Goal: Task Accomplishment & Management: Complete application form

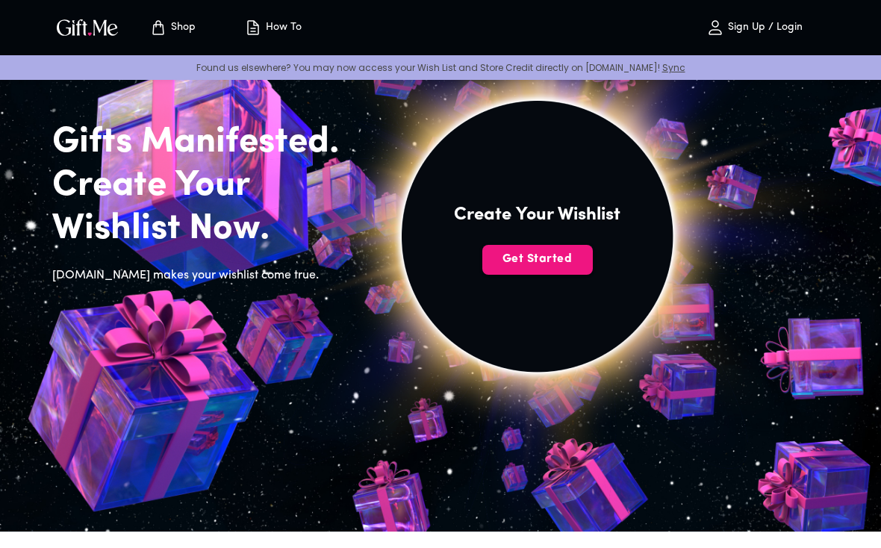
scroll to position [73, 0]
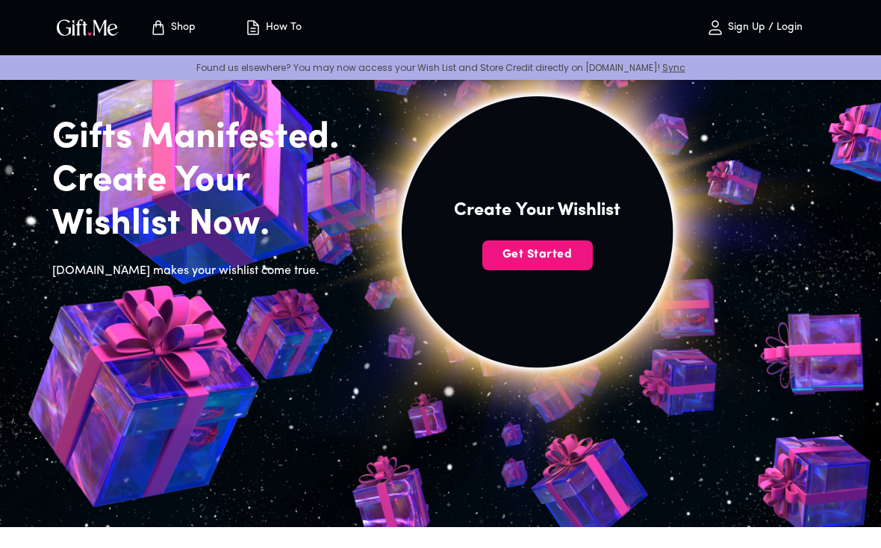
click at [556, 253] on span "Get Started" at bounding box center [537, 254] width 111 height 16
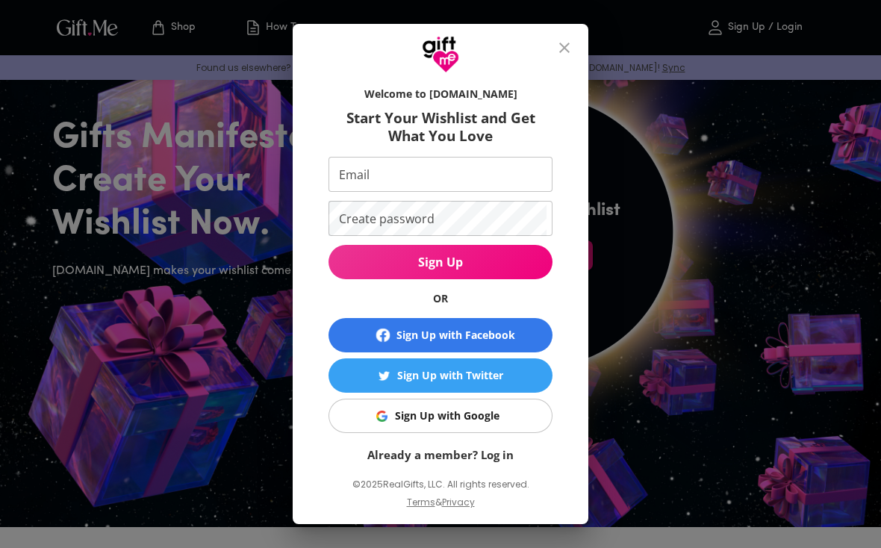
click at [566, 53] on icon "close" at bounding box center [564, 48] width 10 height 10
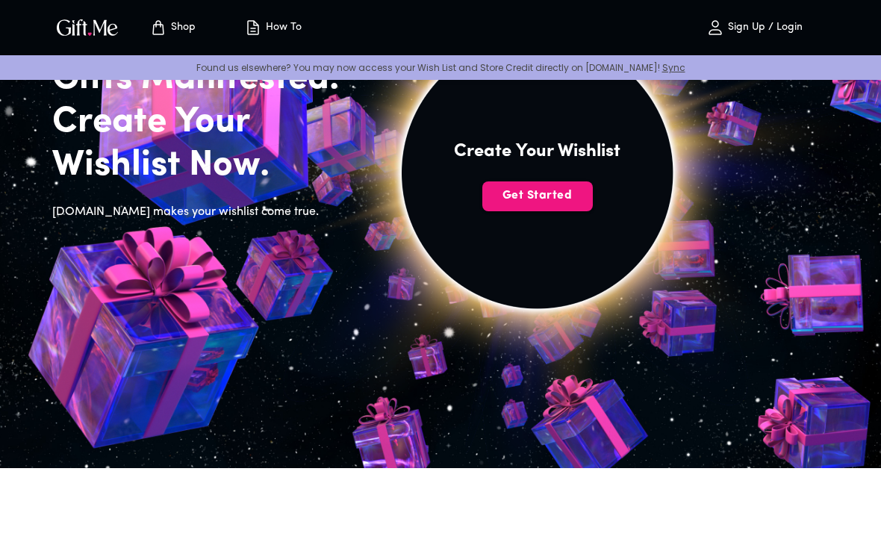
scroll to position [112, 0]
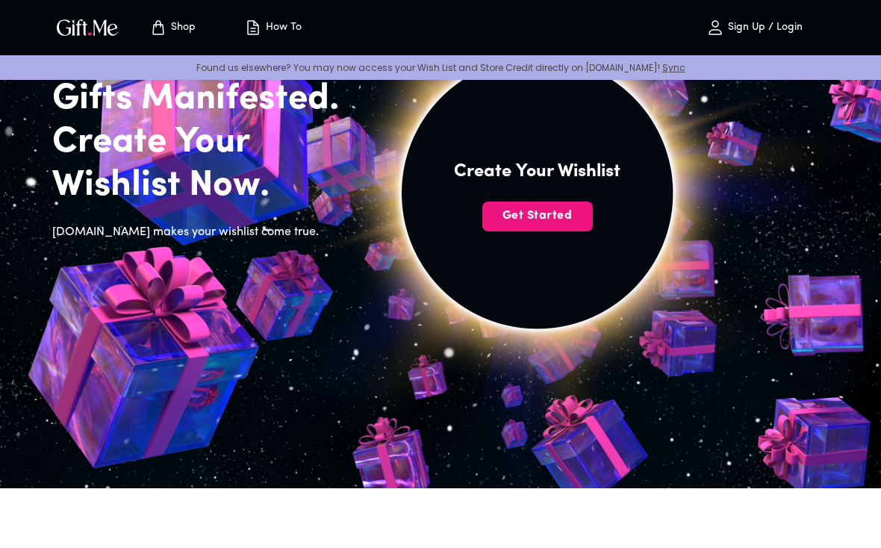
click at [535, 218] on span "Get Started" at bounding box center [537, 216] width 111 height 16
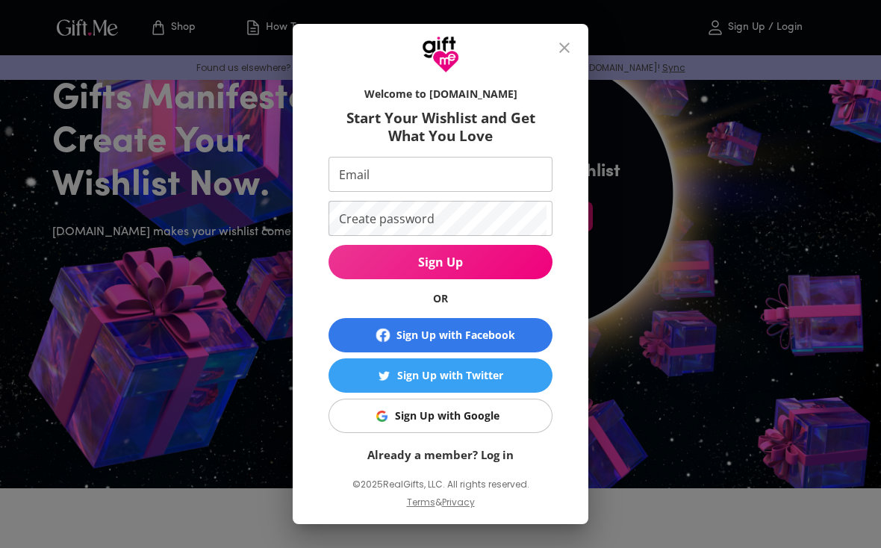
click at [498, 457] on link "Already a member? Log in" at bounding box center [440, 454] width 146 height 15
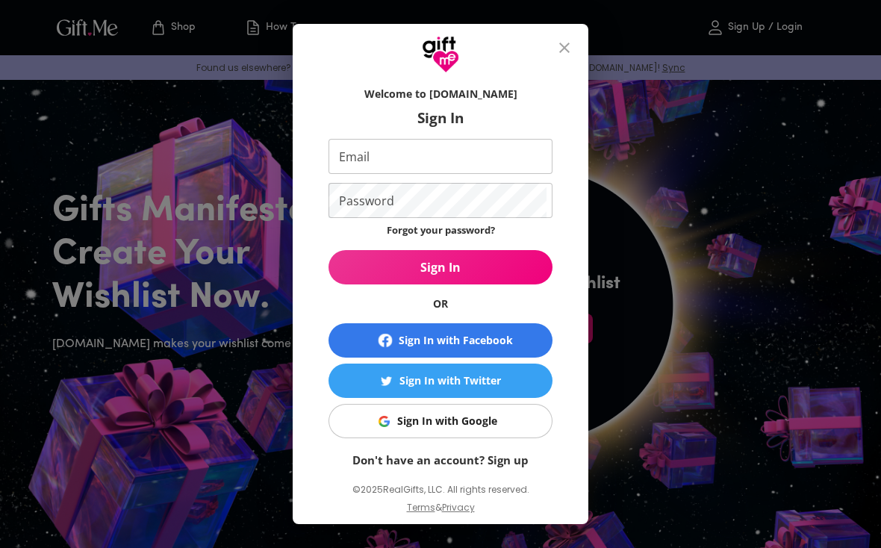
click at [492, 456] on link "Don't have an account? Sign up" at bounding box center [440, 460] width 176 height 15
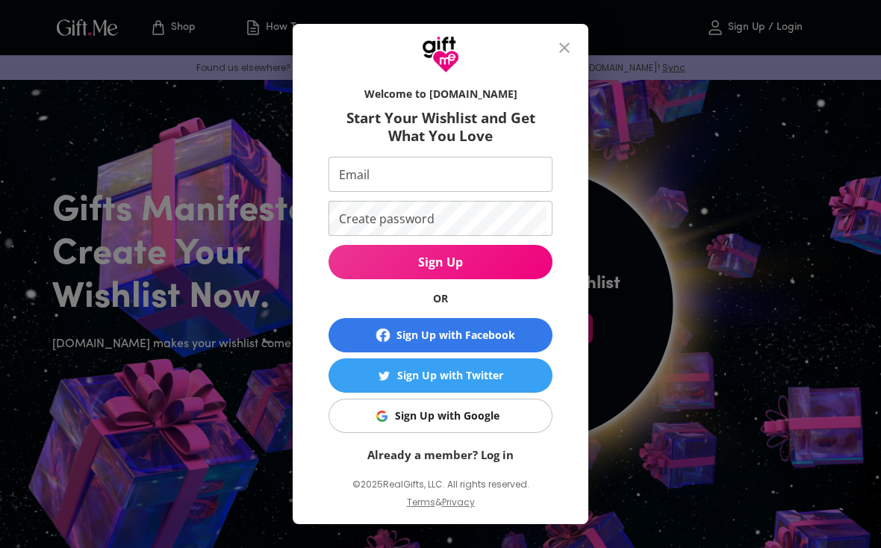
click at [507, 161] on input "Email" at bounding box center [438, 174] width 218 height 35
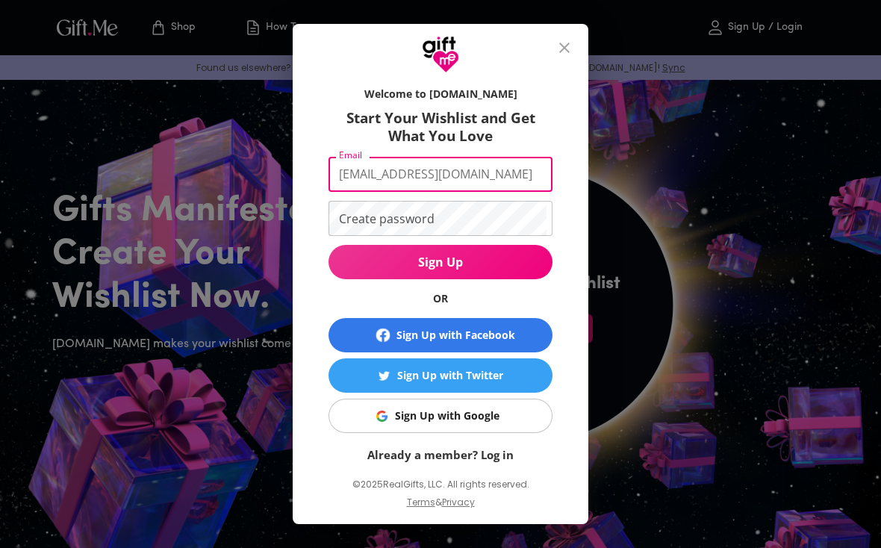
type input "[EMAIL_ADDRESS][DOMAIN_NAME]"
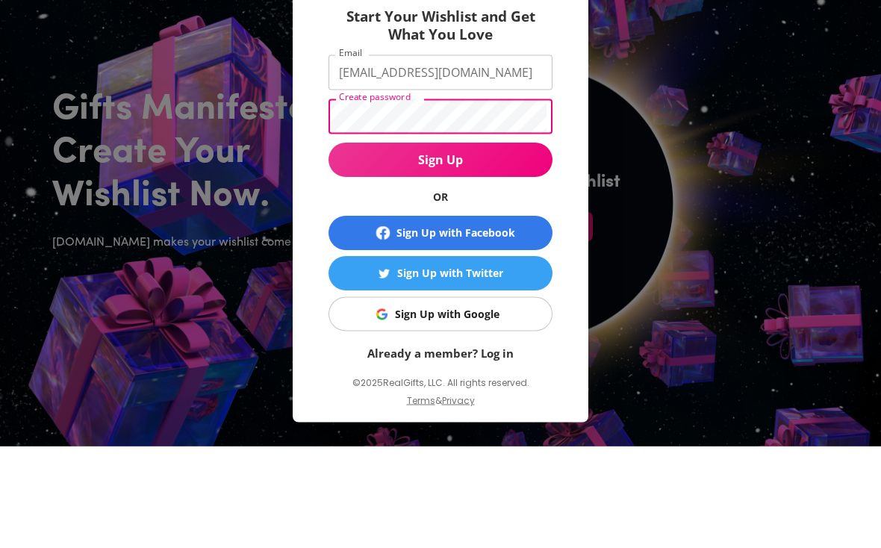
click at [494, 254] on span "Sign Up" at bounding box center [441, 262] width 224 height 16
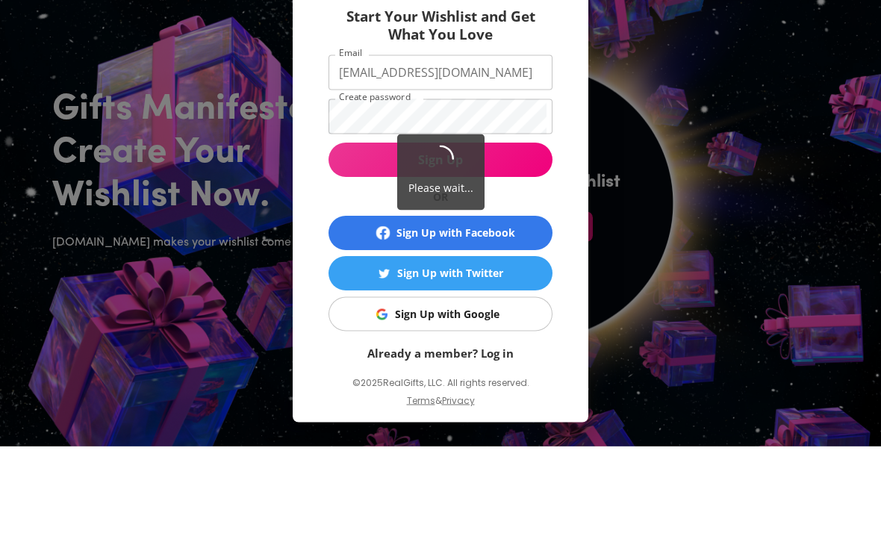
scroll to position [102, 0]
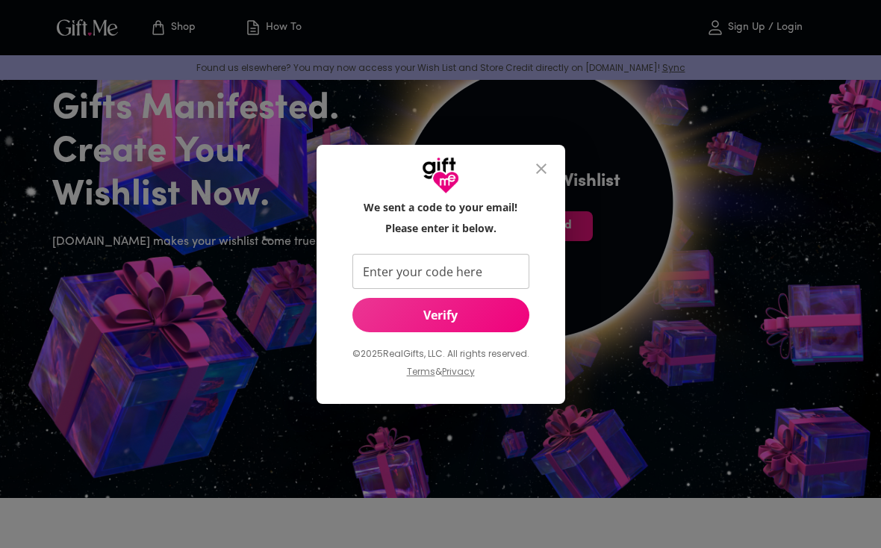
click at [483, 263] on input "Enter your code here" at bounding box center [437, 271] width 171 height 35
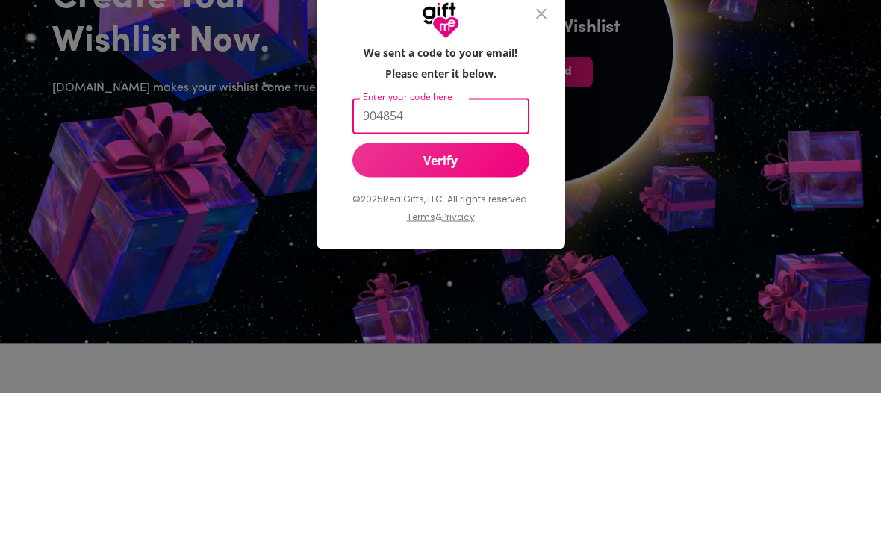
type input "904854"
click at [461, 307] on span "Verify" at bounding box center [440, 315] width 177 height 16
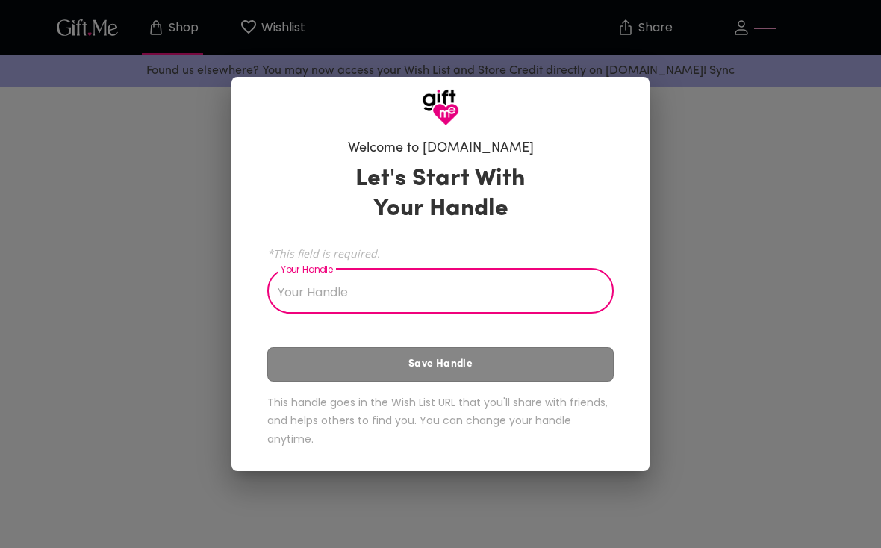
click at [485, 311] on input "Your Handle" at bounding box center [432, 293] width 330 height 42
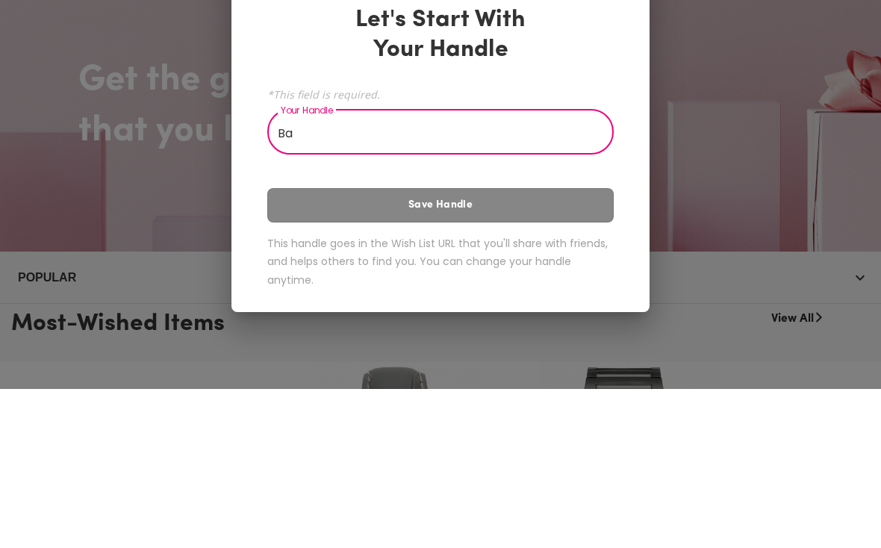
type input "B"
type input "5"
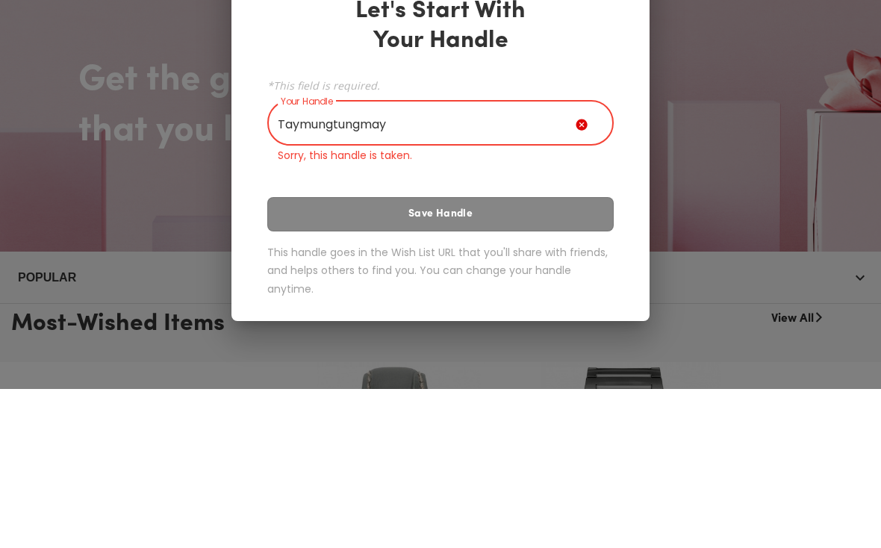
scroll to position [159, 0]
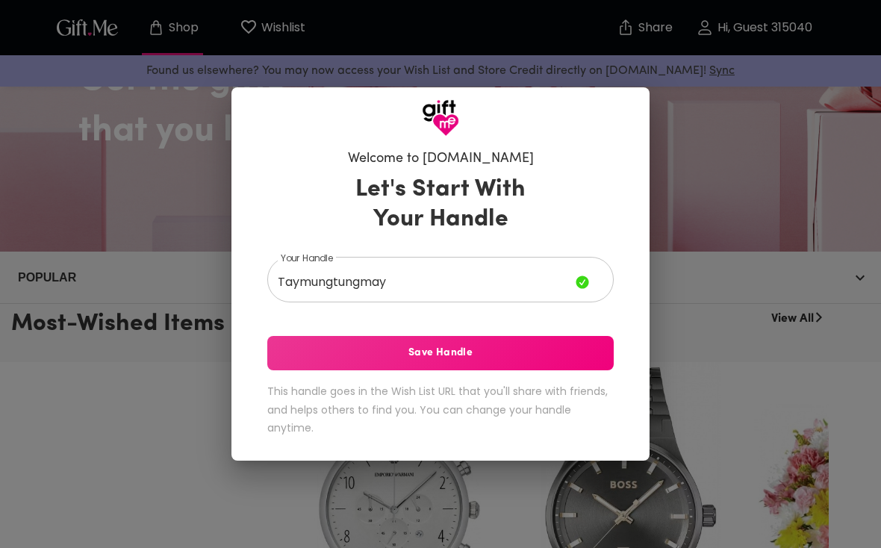
type input "Taymungtungmay"
click at [561, 370] on button "Save Handle" at bounding box center [440, 353] width 347 height 34
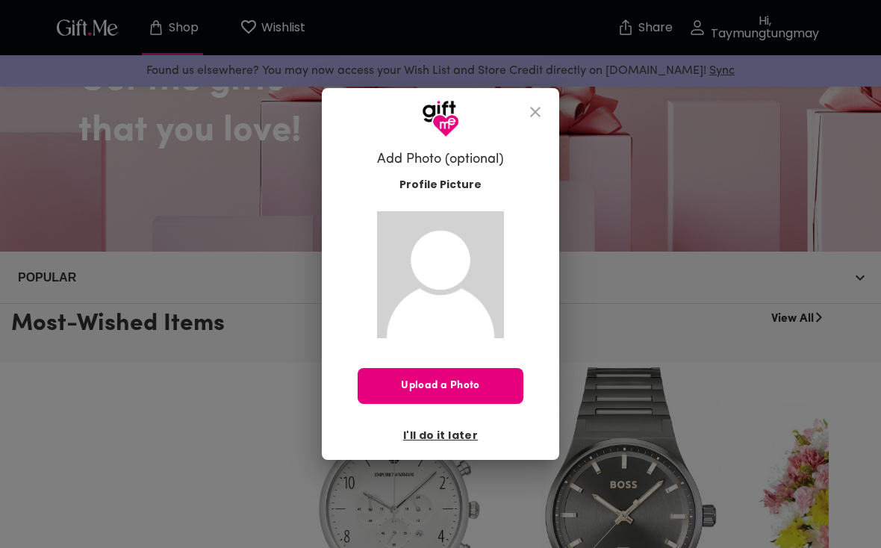
click at [476, 394] on span "Upload a Photo" at bounding box center [441, 386] width 166 height 16
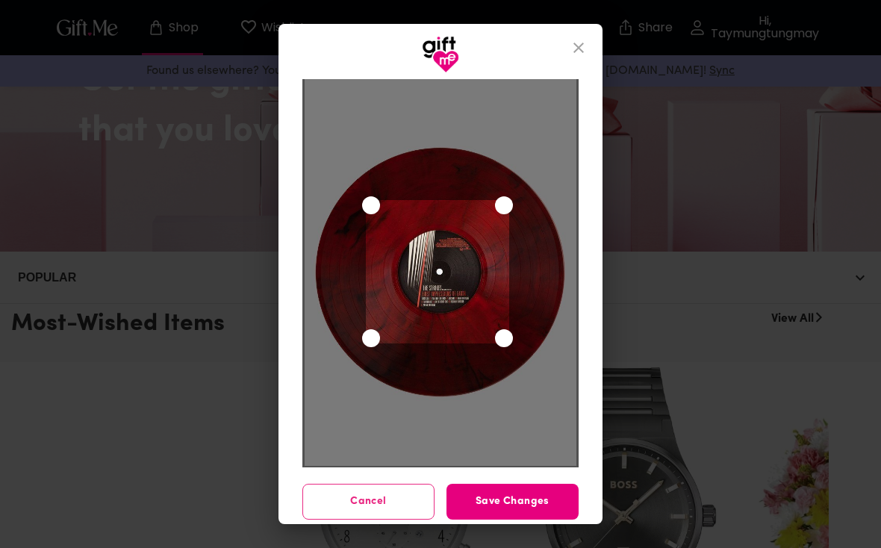
click at [467, 291] on div "Use the arrow keys to move the crop selection area" at bounding box center [437, 271] width 143 height 143
click at [509, 353] on div "Use the arrow keys to move the south east drag handle to change the crop select…" at bounding box center [512, 346] width 18 height 18
click at [503, 510] on span "Save Changes" at bounding box center [513, 502] width 132 height 16
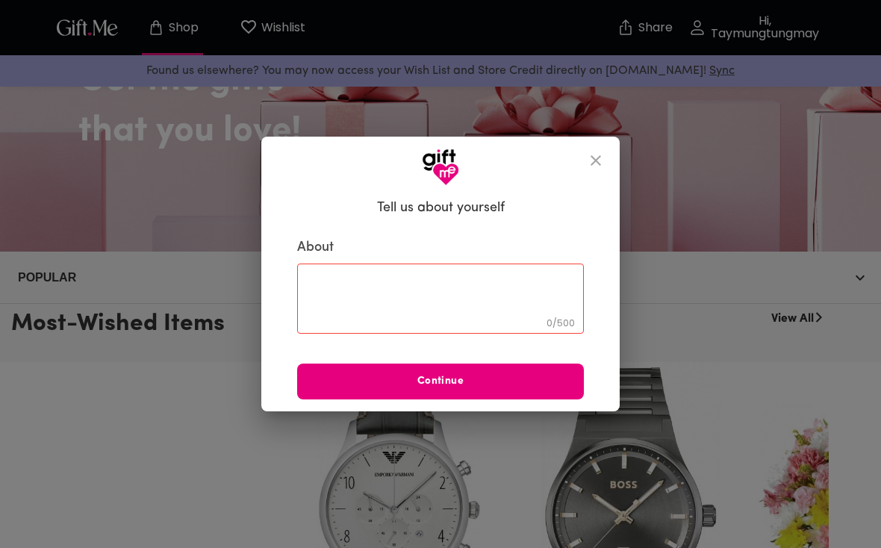
click at [471, 320] on textarea at bounding box center [441, 298] width 266 height 43
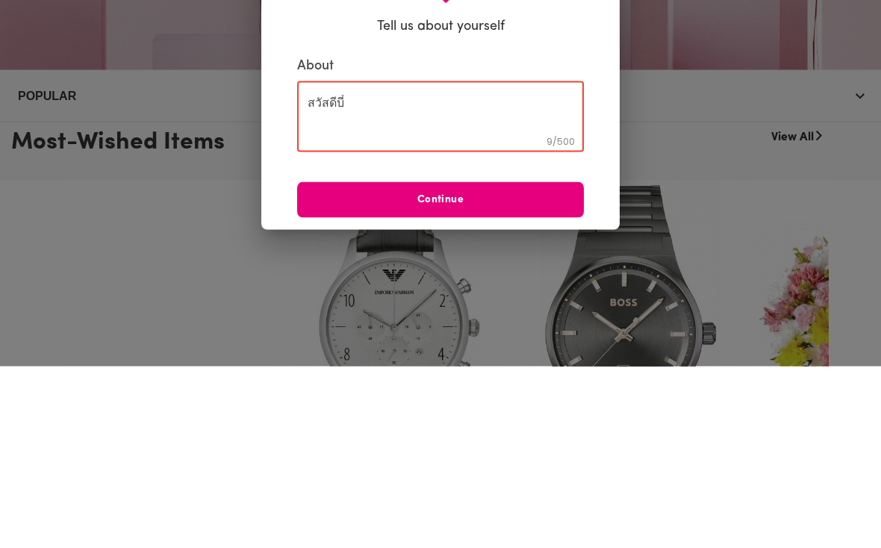
type textarea "สวัสดีบี๋"
click at [526, 373] on span "Continue" at bounding box center [440, 381] width 287 height 16
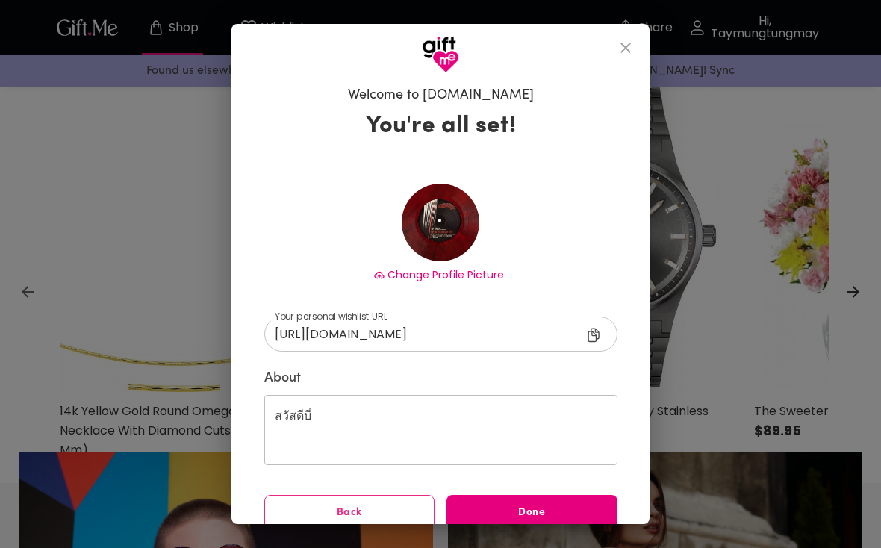
scroll to position [440, 0]
click at [530, 504] on button "Done" at bounding box center [532, 513] width 171 height 36
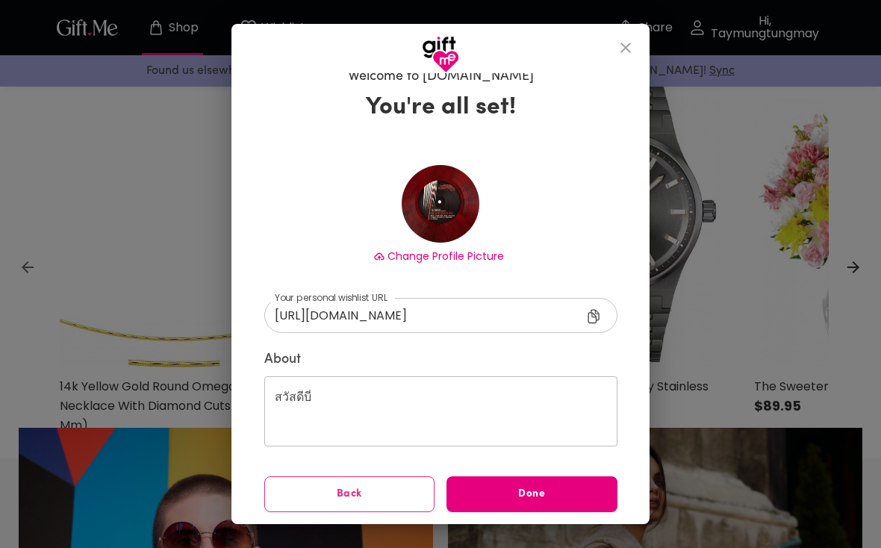
scroll to position [18, 0]
click at [592, 312] on icon at bounding box center [597, 319] width 18 height 18
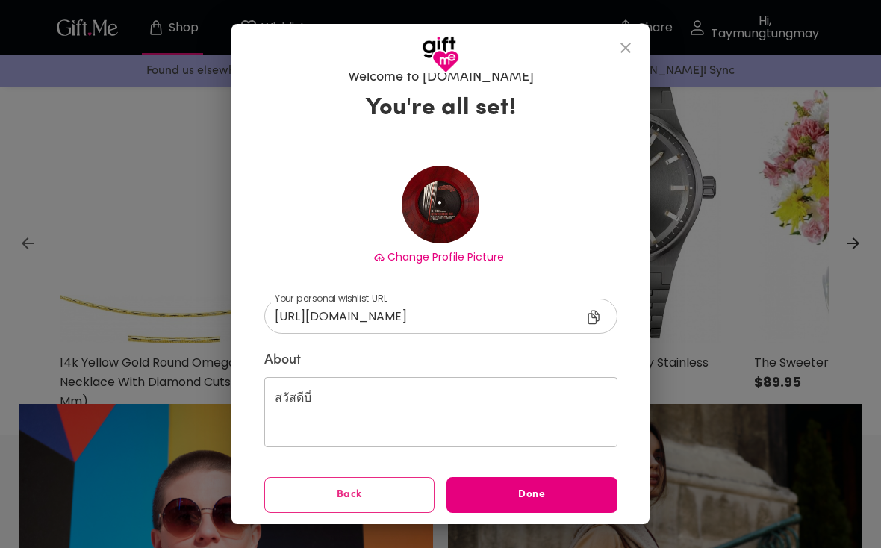
scroll to position [0, 0]
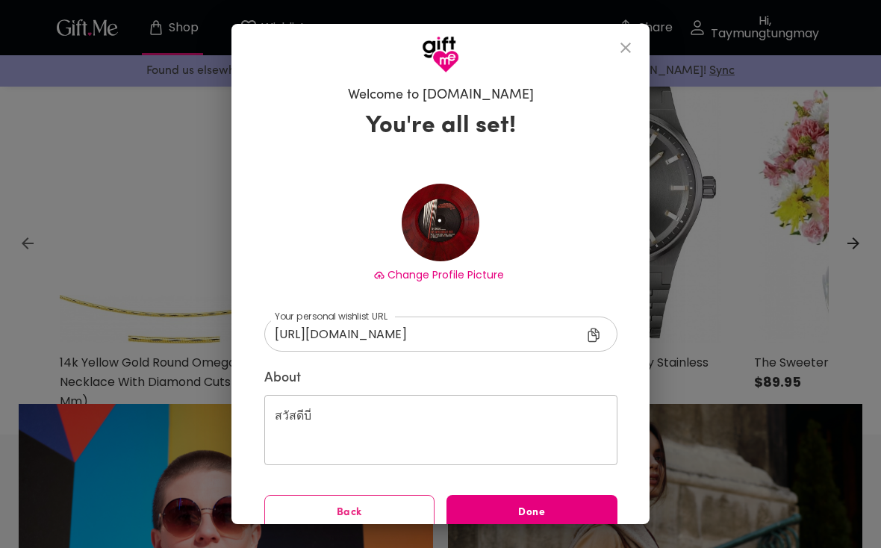
click at [633, 46] on icon "close" at bounding box center [626, 48] width 18 height 18
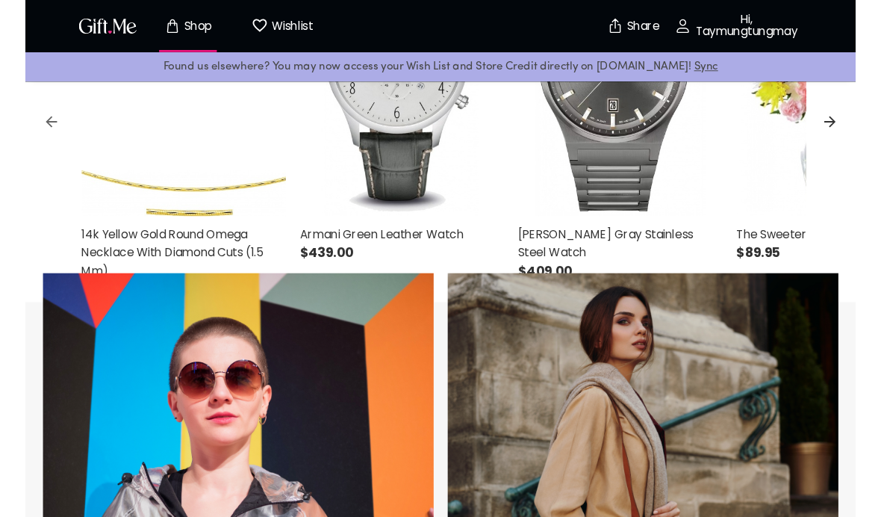
scroll to position [601, 0]
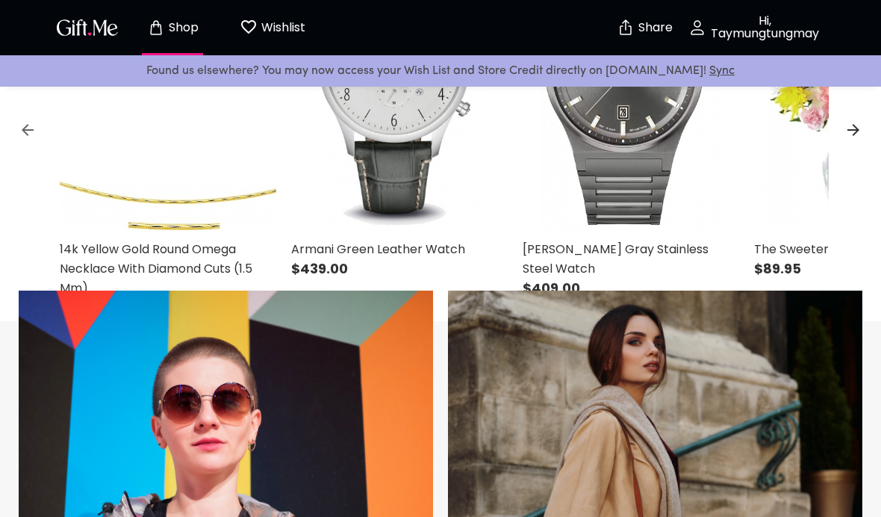
click at [770, 28] on p "Hi, Taymungtungmay" at bounding box center [763, 27] width 114 height 25
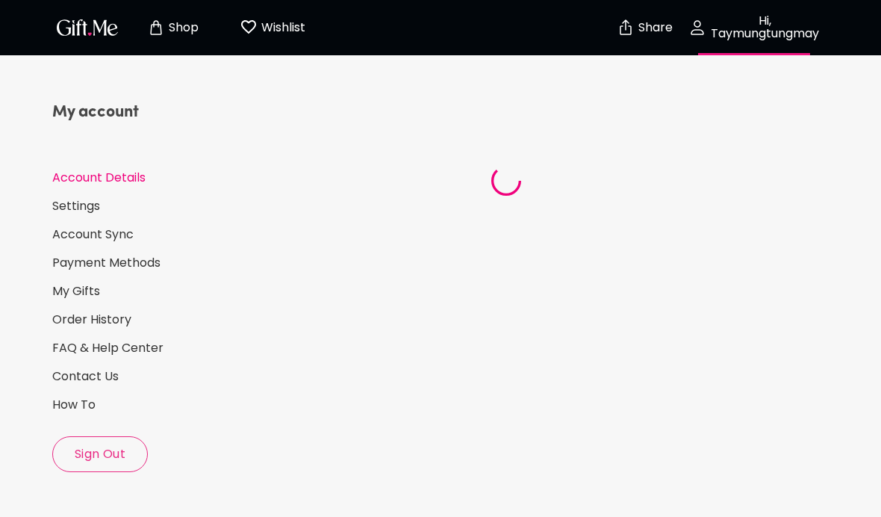
select select "US"
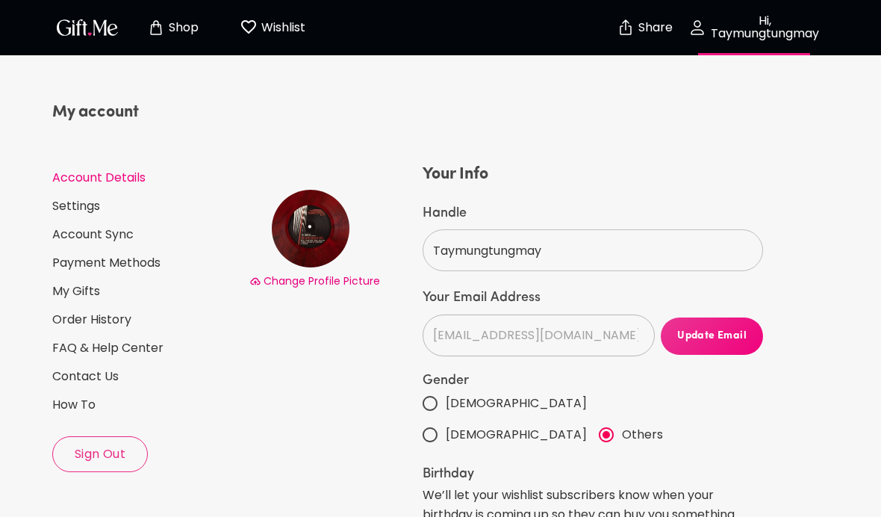
click at [446, 419] on input "Female" at bounding box center [429, 434] width 31 height 31
radio input "true"
click at [111, 27] on img "button" at bounding box center [87, 27] width 67 height 22
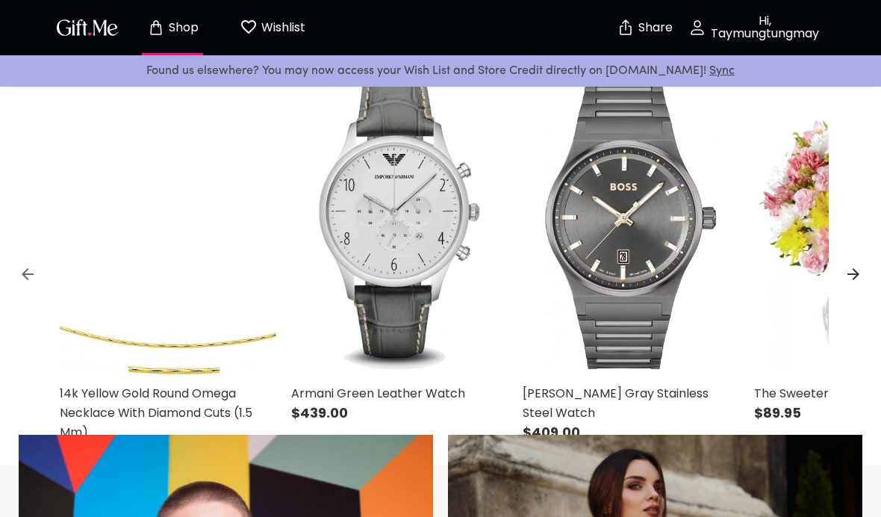
scroll to position [351, 0]
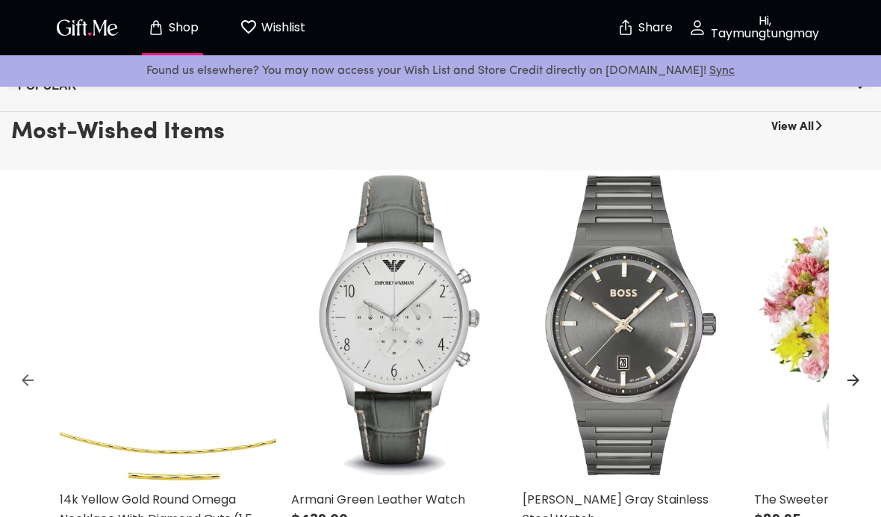
click at [111, 29] on img "button" at bounding box center [87, 27] width 67 height 22
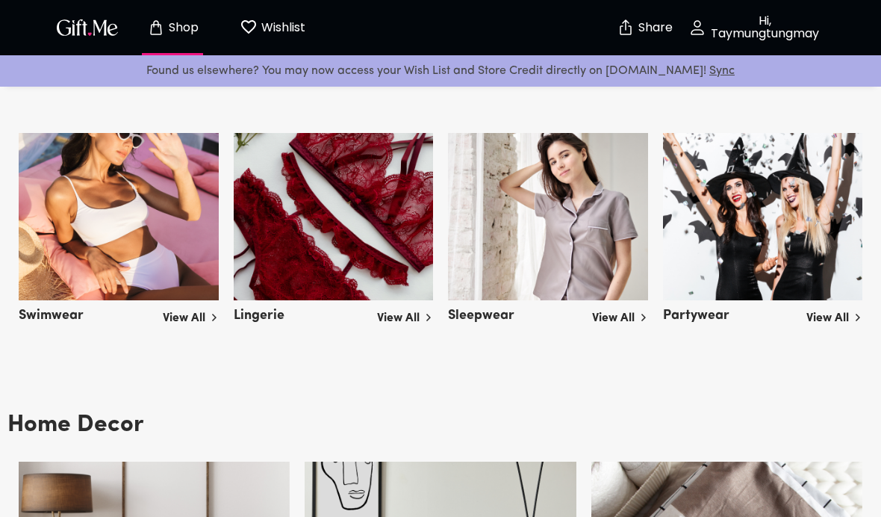
scroll to position [2609, 0]
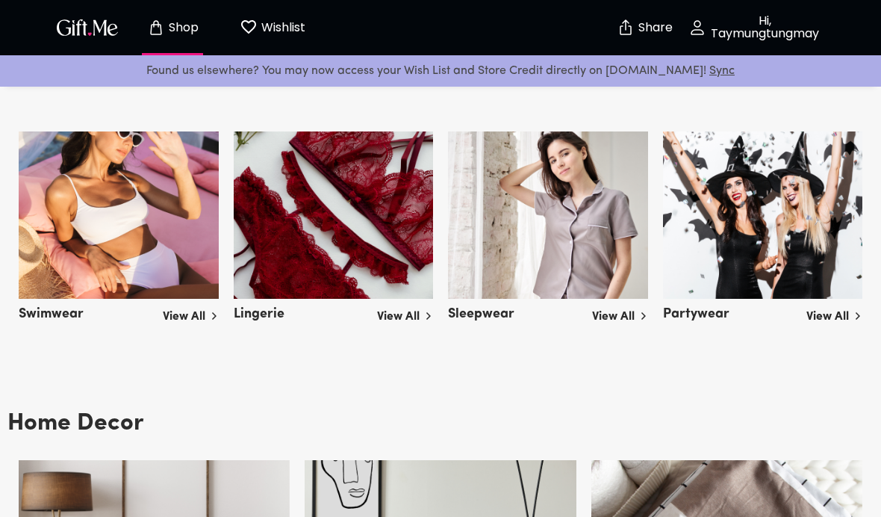
click at [274, 35] on p "Wishlist" at bounding box center [282, 27] width 48 height 19
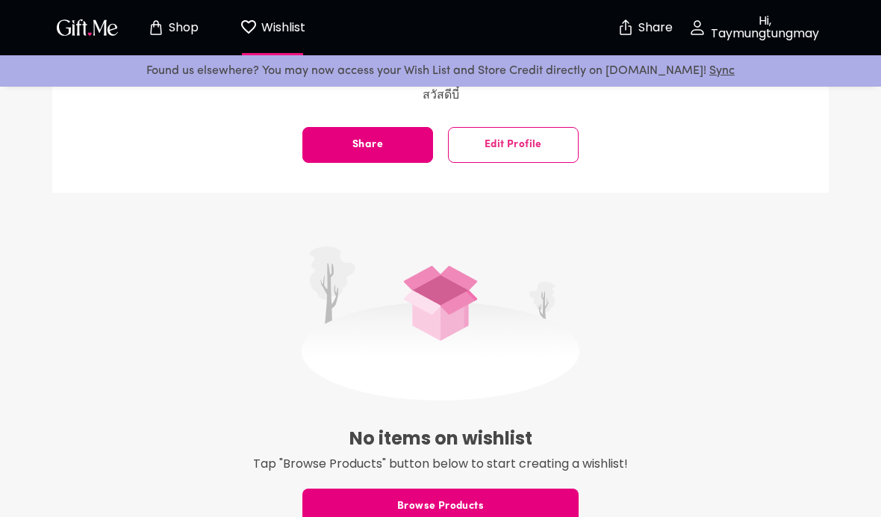
scroll to position [251, 0]
click at [508, 507] on span "Browse Products" at bounding box center [440, 505] width 276 height 16
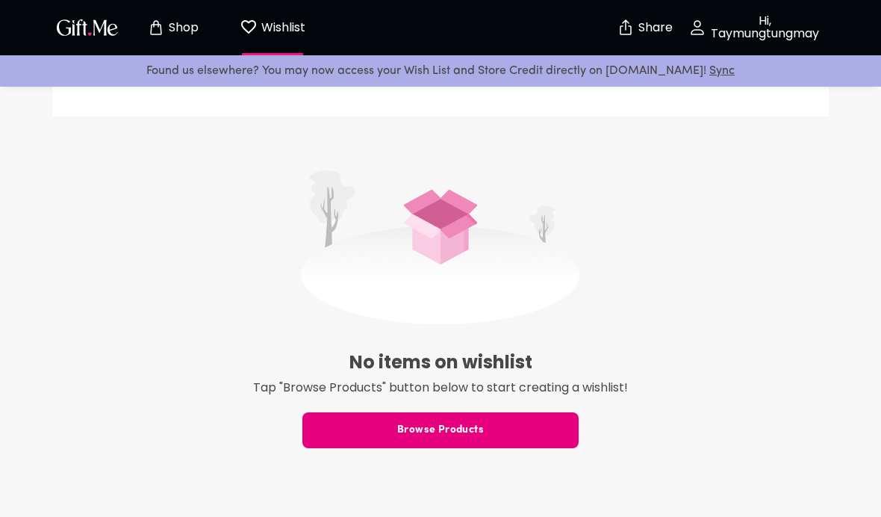
scroll to position [326, 0]
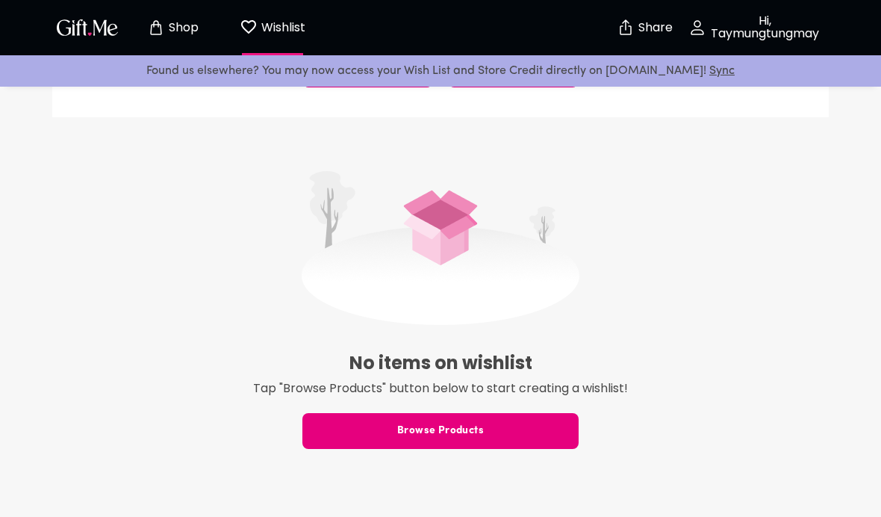
click at [506, 440] on button "Browse Products" at bounding box center [440, 431] width 276 height 36
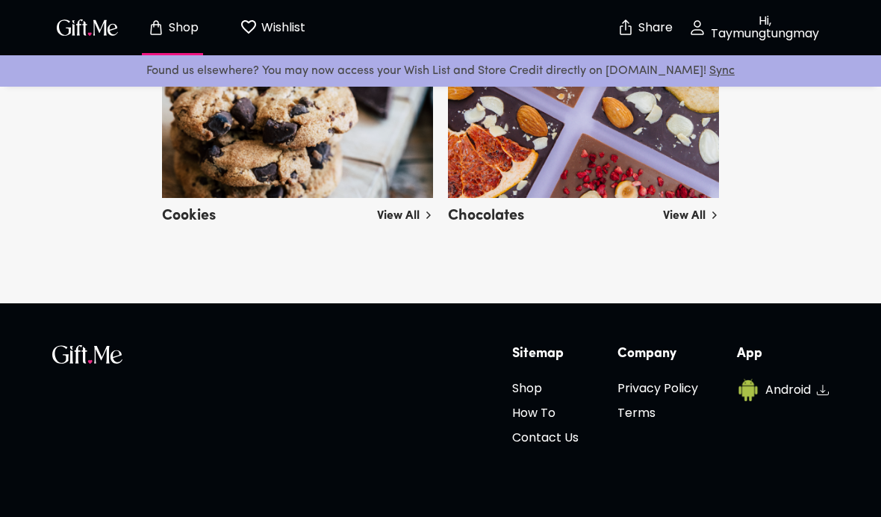
scroll to position [3591, 0]
